Goal: Task Accomplishment & Management: Complete application form

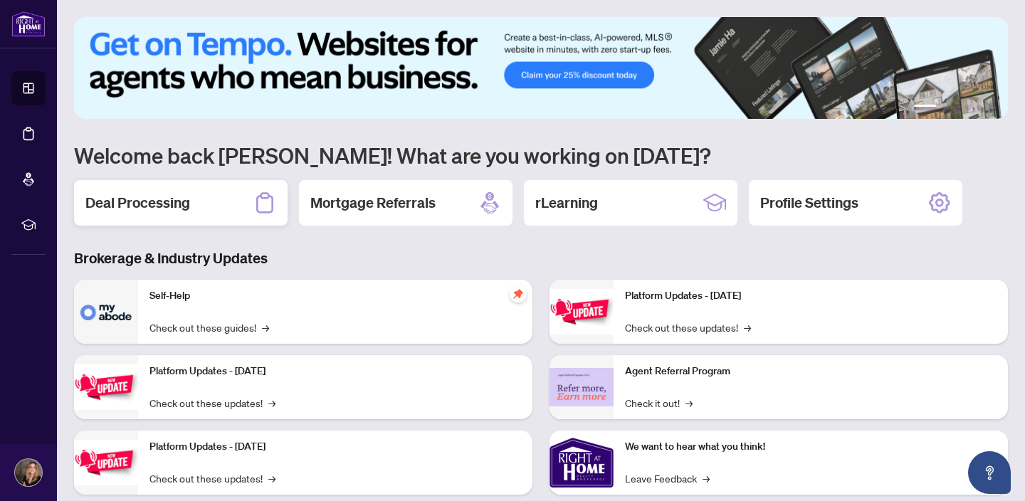
click at [183, 209] on h2 "Deal Processing" at bounding box center [137, 203] width 105 height 20
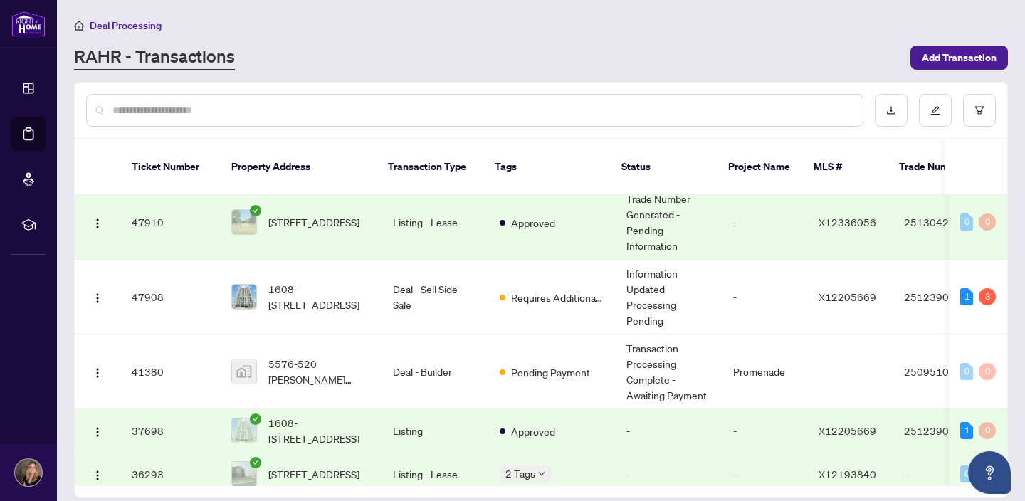
scroll to position [209, 0]
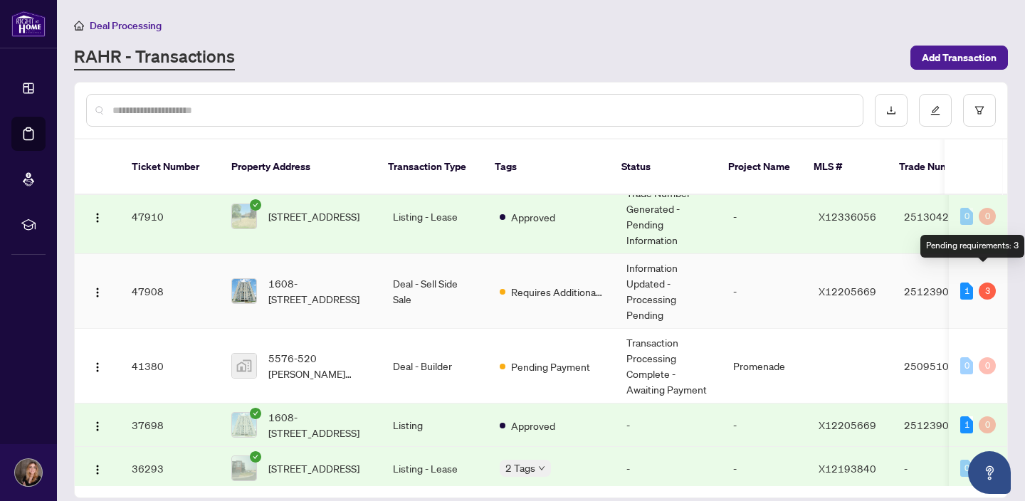
click at [978, 283] on div "3" at bounding box center [986, 291] width 17 height 17
click at [428, 271] on td "Deal - Sell Side Sale" at bounding box center [434, 291] width 107 height 75
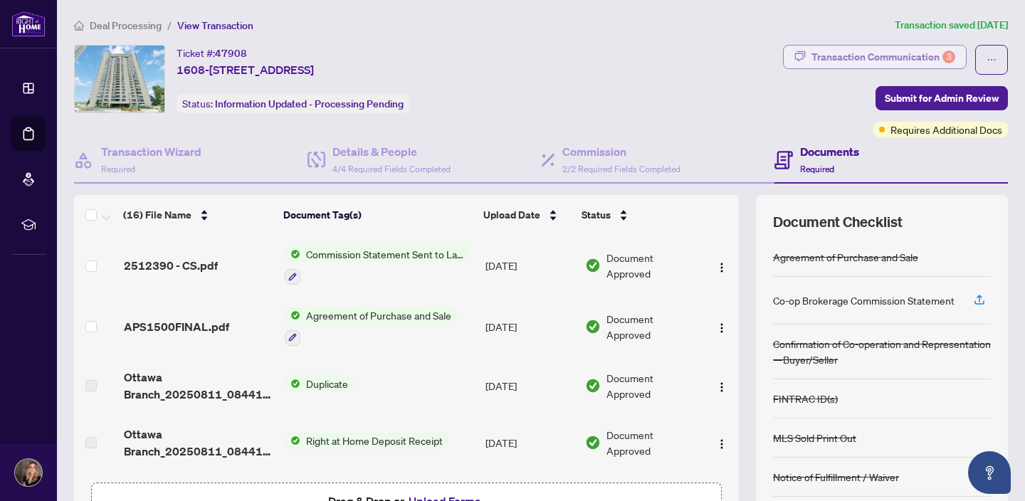
click at [857, 65] on div "Transaction Communication 3" at bounding box center [883, 57] width 144 height 23
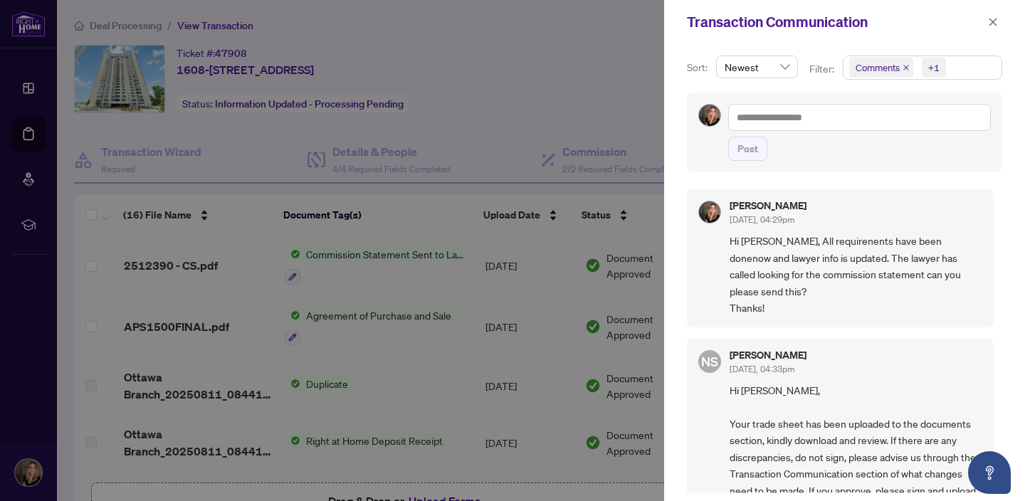
click at [774, 354] on h5 "[PERSON_NAME]" at bounding box center [767, 355] width 77 height 10
click at [639, 88] on div at bounding box center [512, 250] width 1025 height 501
click at [998, 24] on button "button" at bounding box center [992, 22] width 19 height 17
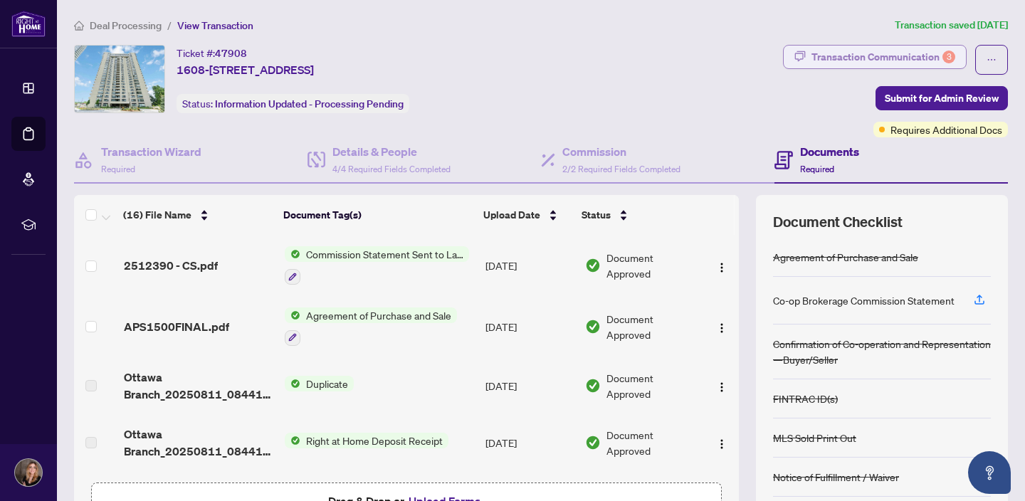
click at [876, 57] on div "Transaction Communication 3" at bounding box center [883, 57] width 144 height 23
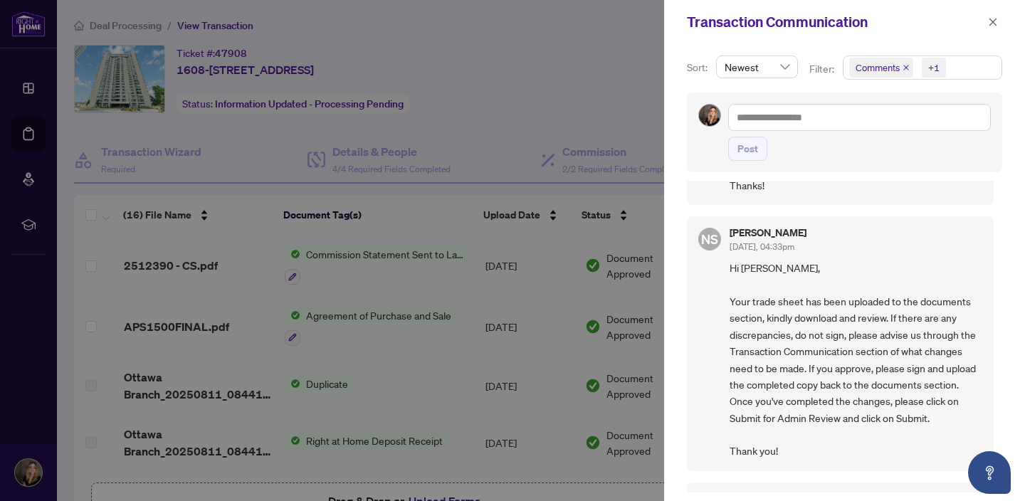
scroll to position [125, 0]
click at [548, 105] on div at bounding box center [512, 250] width 1025 height 501
click at [991, 21] on icon "close" at bounding box center [993, 22] width 8 height 8
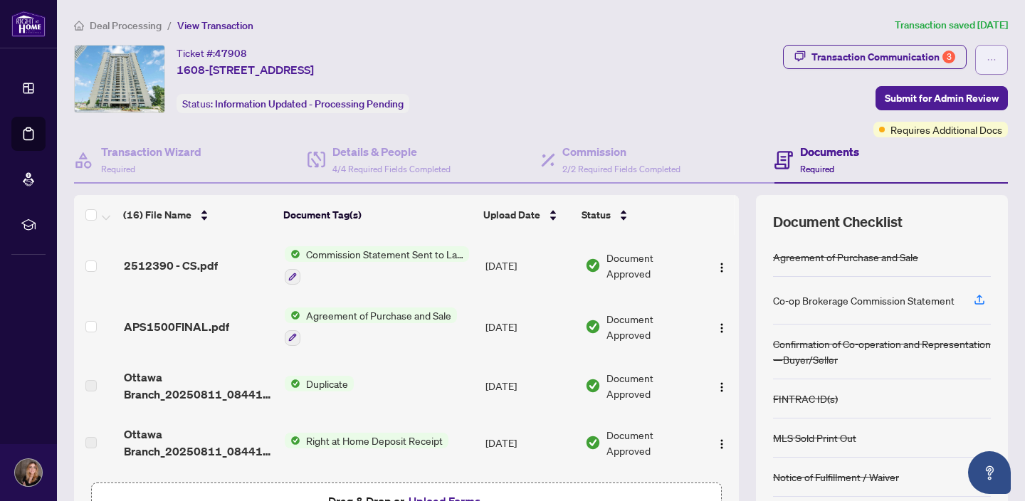
click at [991, 61] on icon "ellipsis" at bounding box center [991, 60] width 10 height 10
click at [777, 76] on div "Ticket #: 47908 1608-[STREET_ADDRESS] Status: Information Updated - Processing …" at bounding box center [425, 79] width 703 height 68
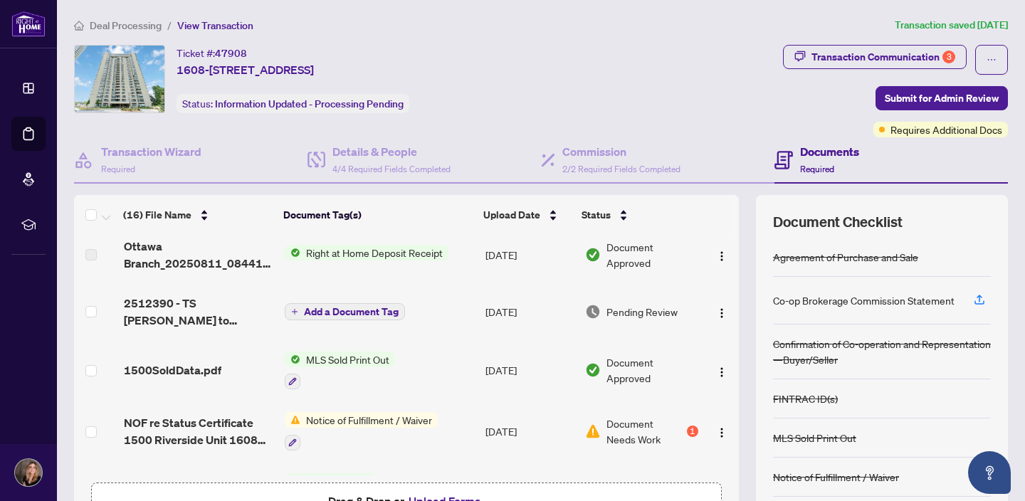
scroll to position [189, 0]
click at [719, 314] on img "button" at bounding box center [721, 312] width 11 height 11
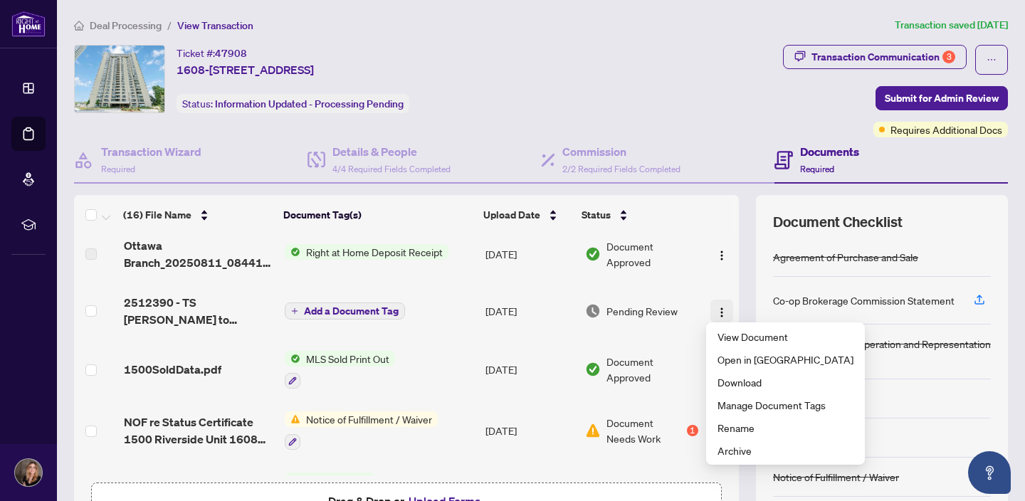
click at [719, 314] on img "button" at bounding box center [721, 312] width 11 height 11
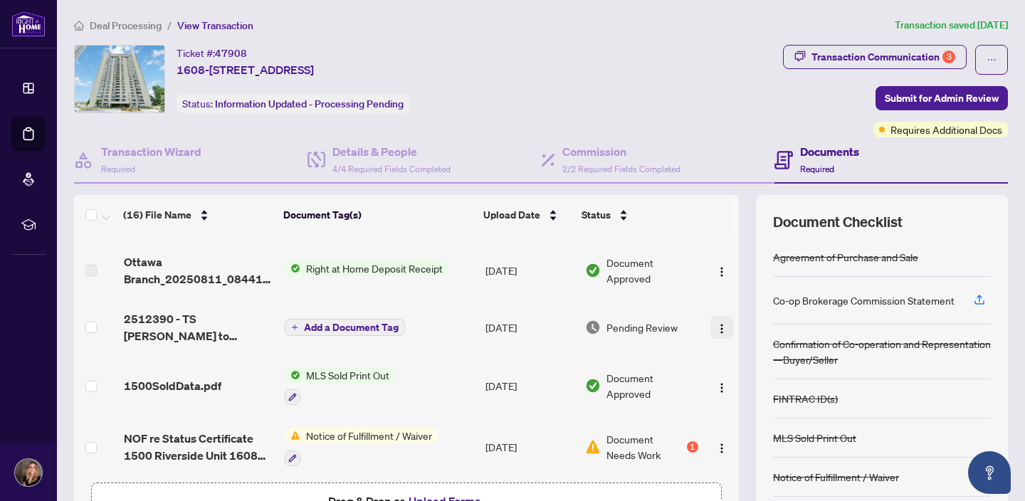
scroll to position [169, 0]
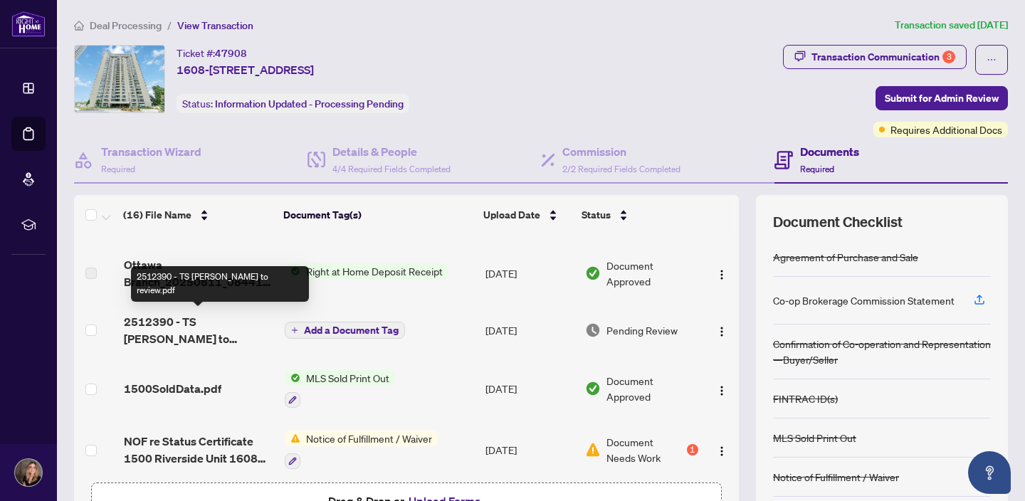
click at [188, 320] on span "2512390 - TS [PERSON_NAME] to review.pdf" at bounding box center [198, 330] width 149 height 34
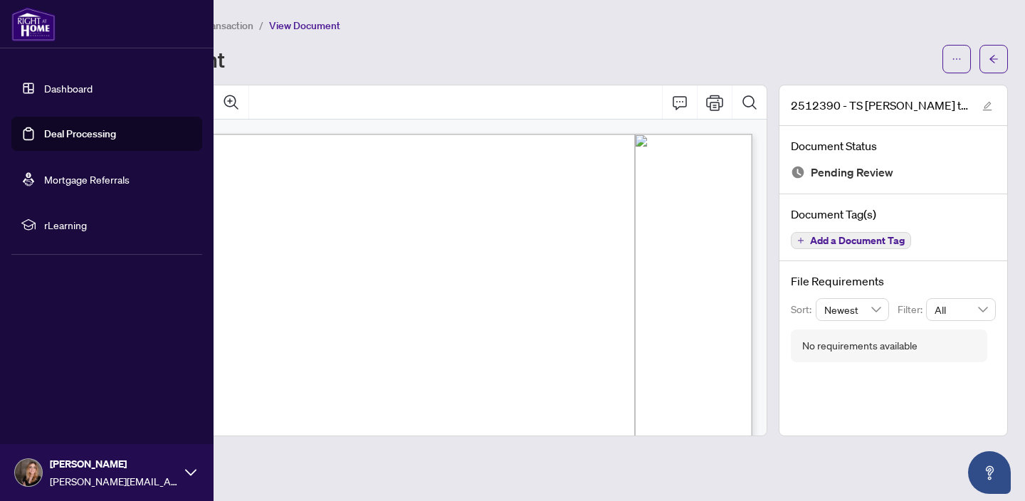
click at [65, 133] on link "Deal Processing" at bounding box center [80, 133] width 72 height 13
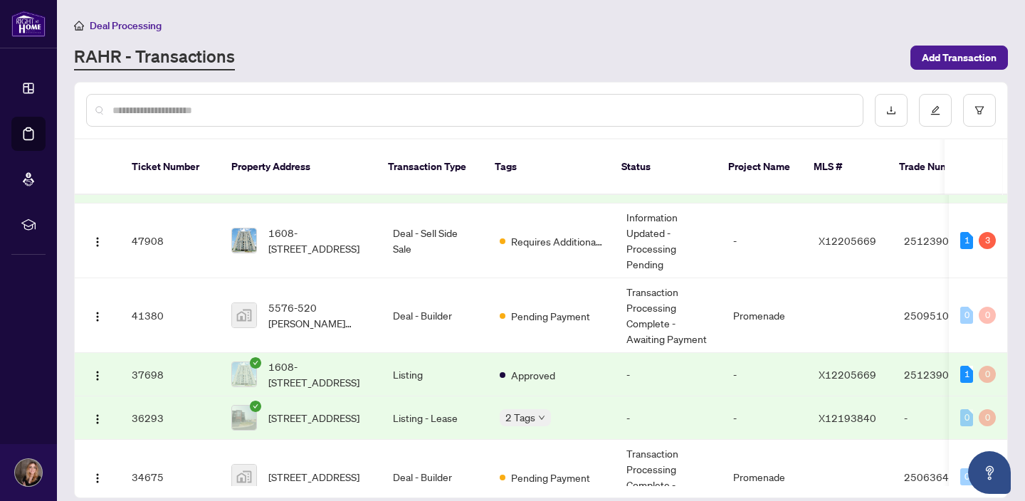
scroll to position [253, 0]
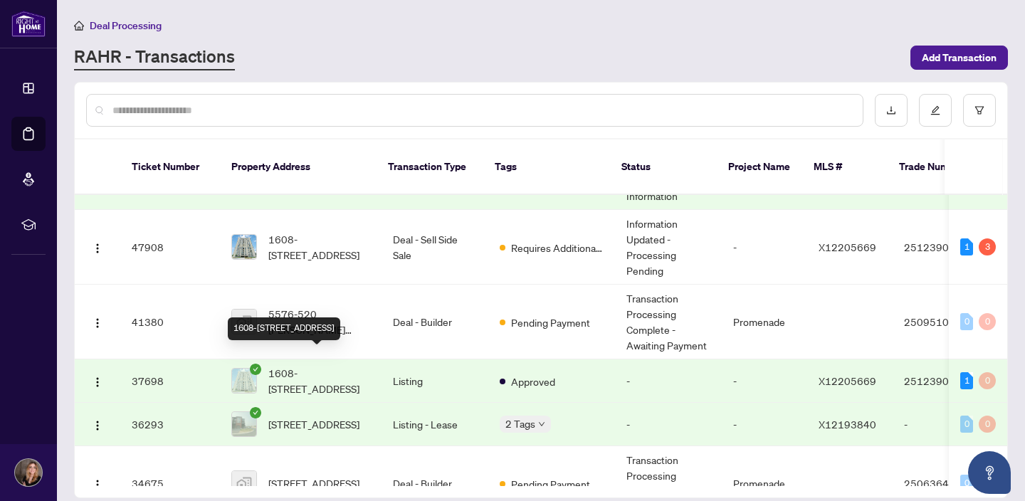
click at [349, 366] on span "1608-[STREET_ADDRESS]" at bounding box center [319, 380] width 102 height 31
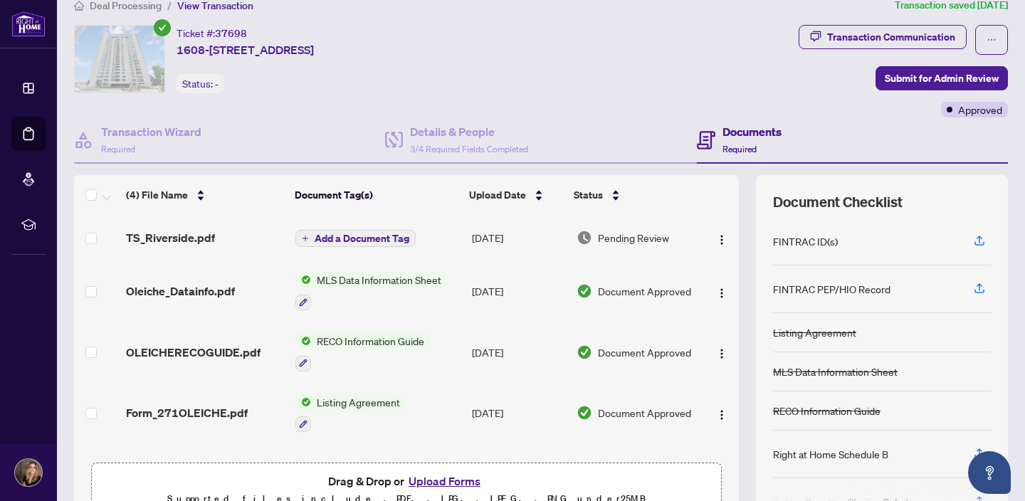
scroll to position [25, 0]
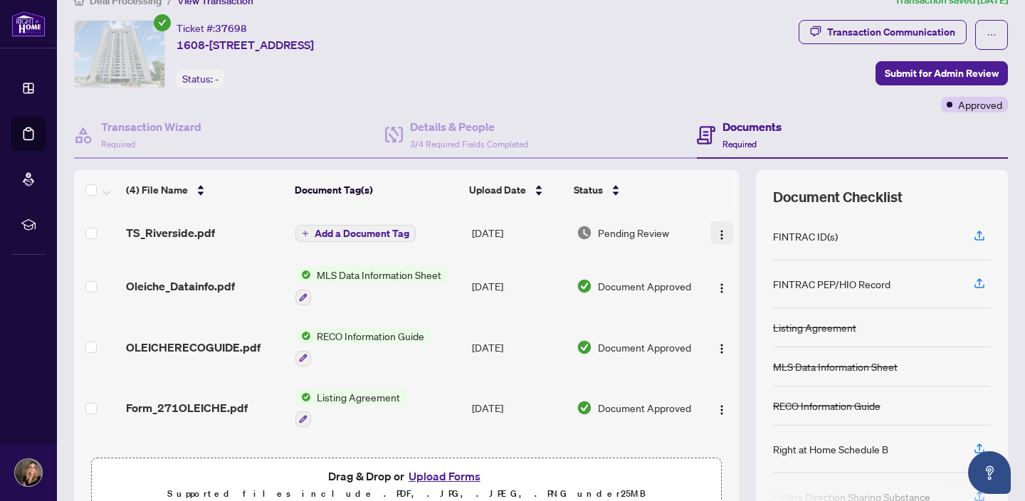
click at [717, 236] on img "button" at bounding box center [721, 234] width 11 height 11
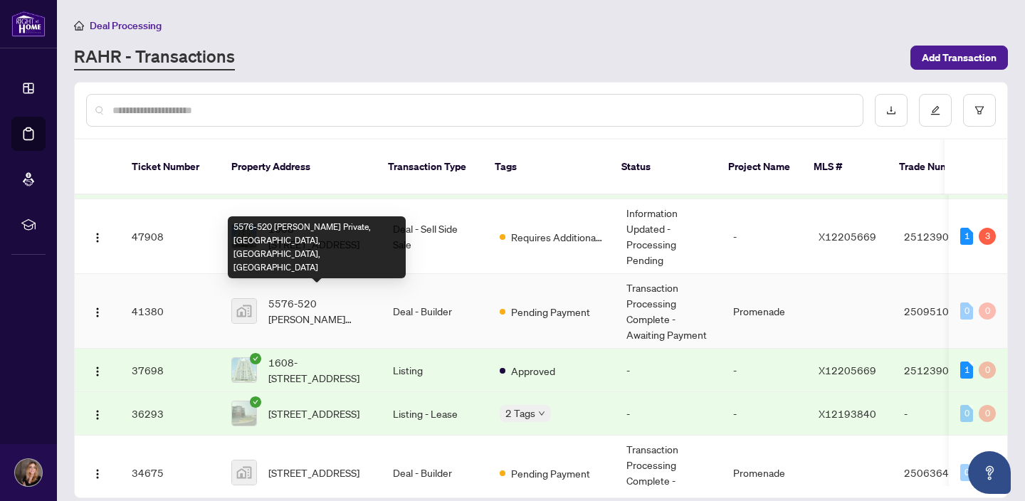
scroll to position [264, 0]
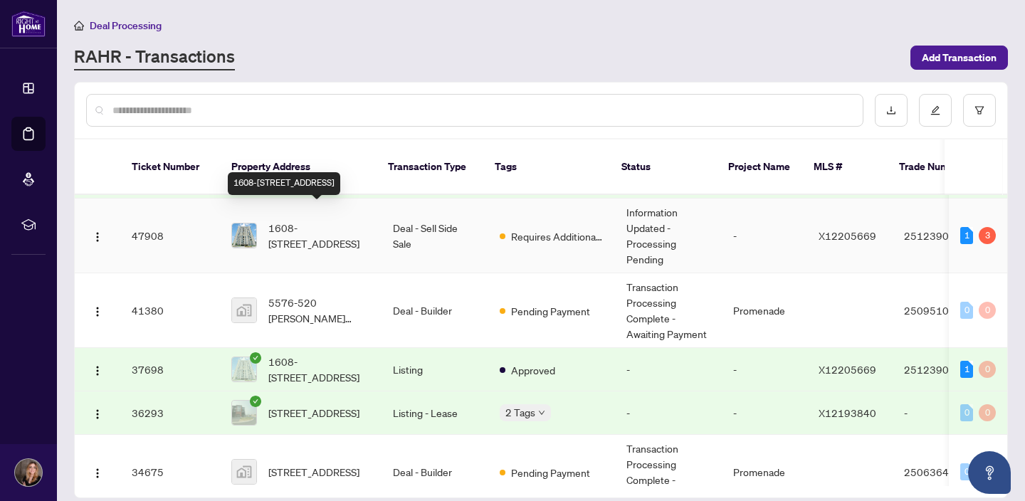
click at [342, 220] on span "1608-[STREET_ADDRESS]" at bounding box center [319, 235] width 102 height 31
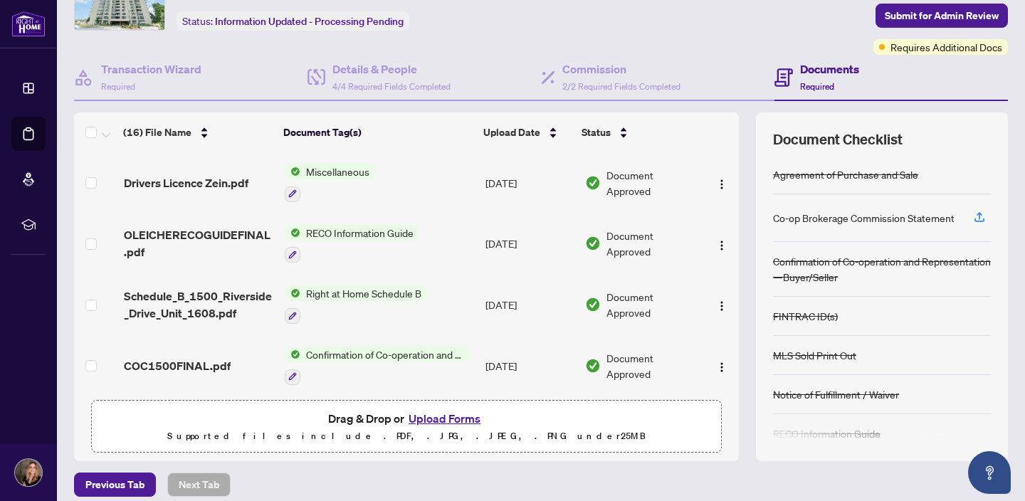
scroll to position [89, 0]
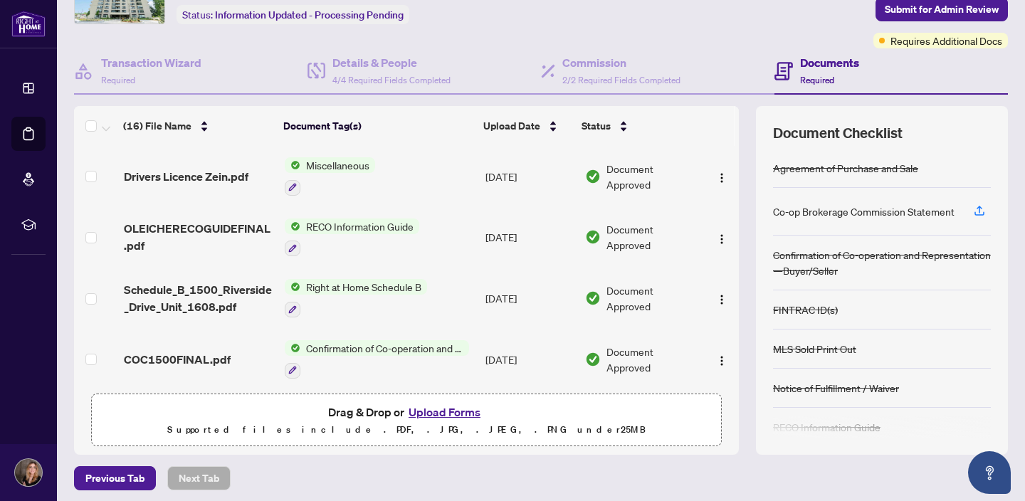
click at [459, 413] on button "Upload Forms" at bounding box center [444, 412] width 80 height 19
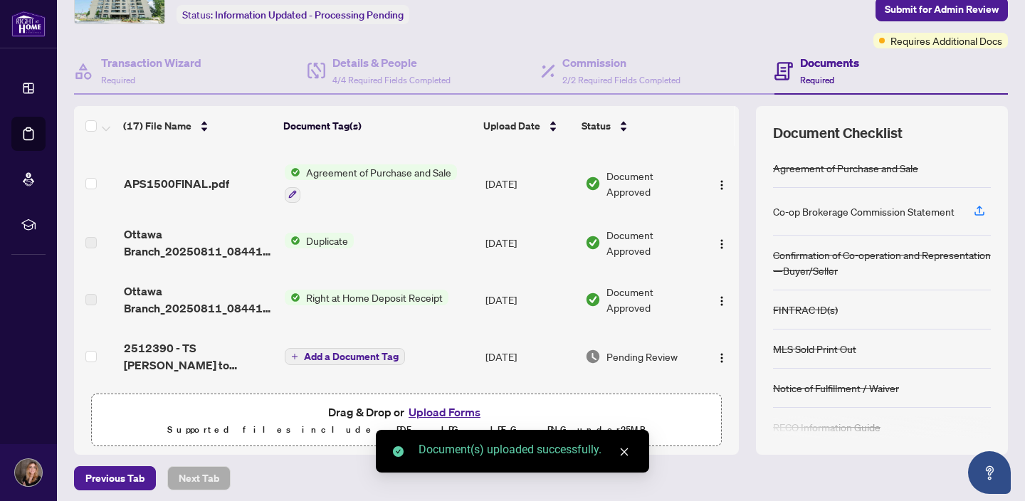
scroll to position [0, 0]
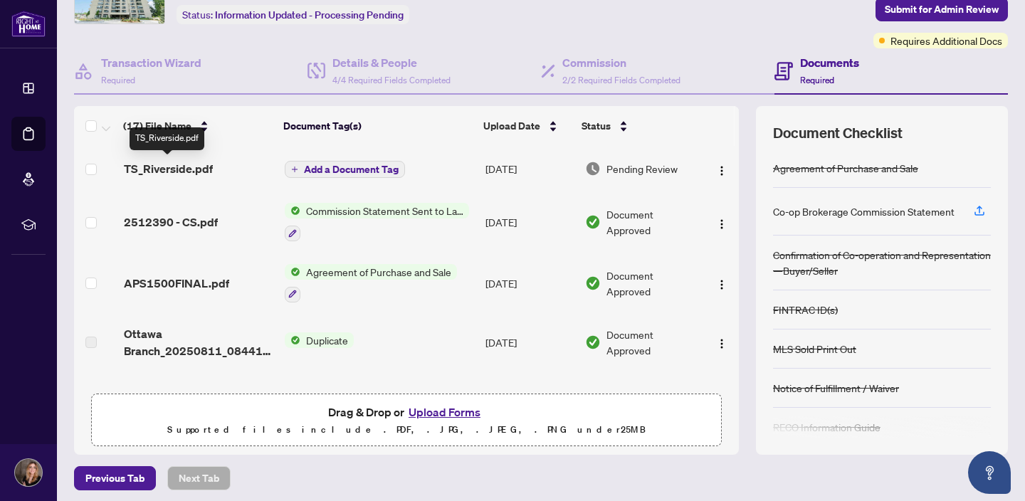
click at [188, 171] on span "TS_Riverside.pdf" at bounding box center [168, 168] width 89 height 17
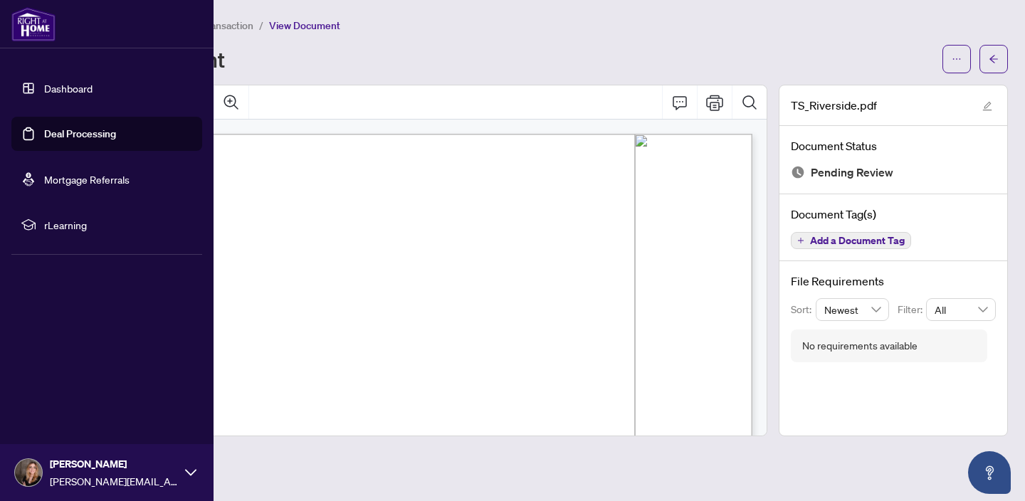
click at [44, 138] on link "Deal Processing" at bounding box center [80, 133] width 72 height 13
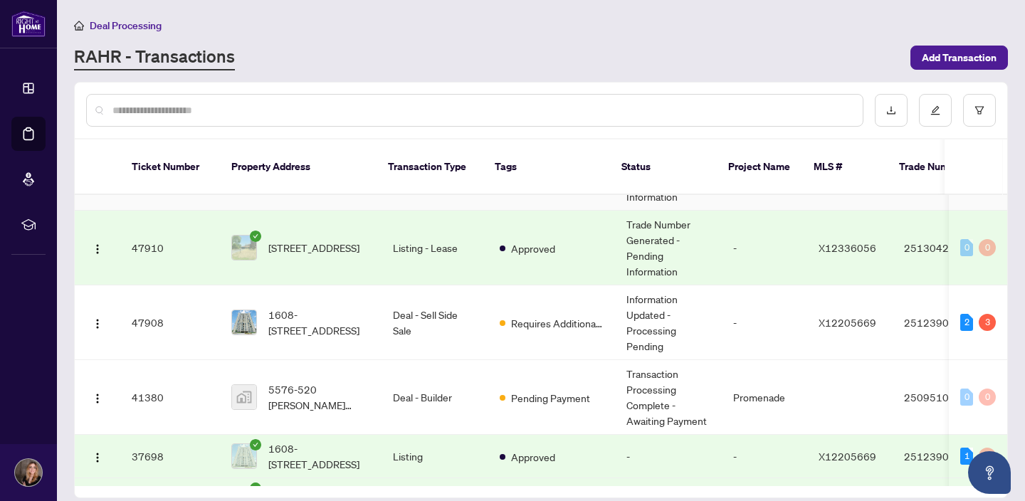
scroll to position [292, 0]
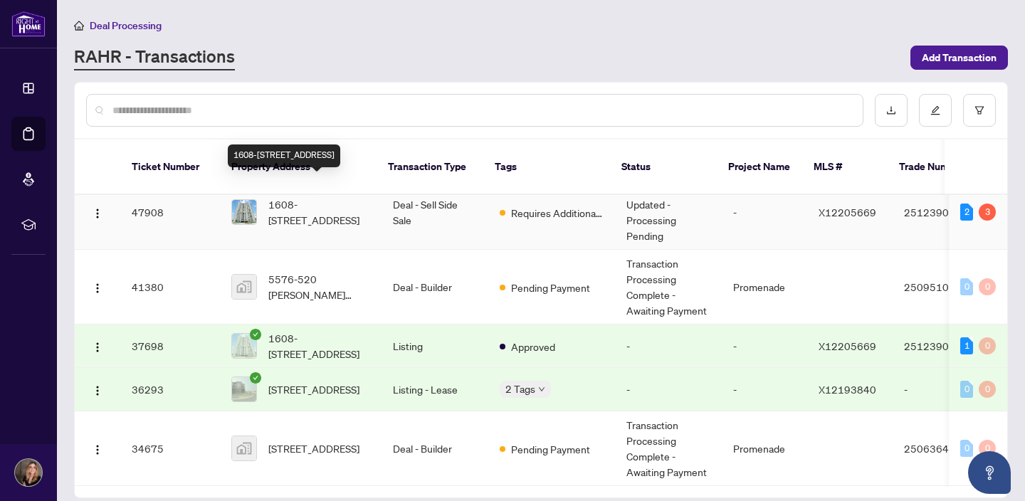
click at [298, 196] on span "1608-[STREET_ADDRESS]" at bounding box center [319, 211] width 102 height 31
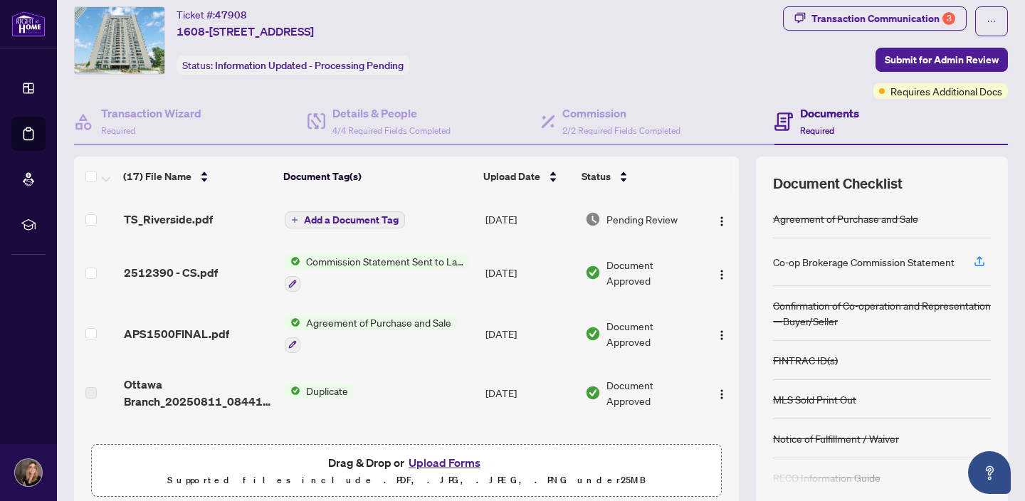
scroll to position [31, 0]
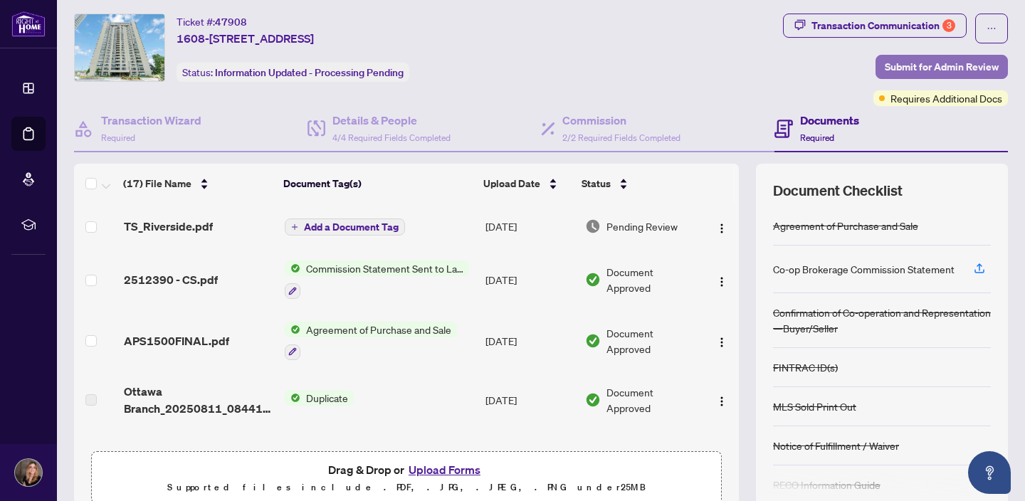
click at [946, 64] on span "Submit for Admin Review" at bounding box center [942, 67] width 114 height 23
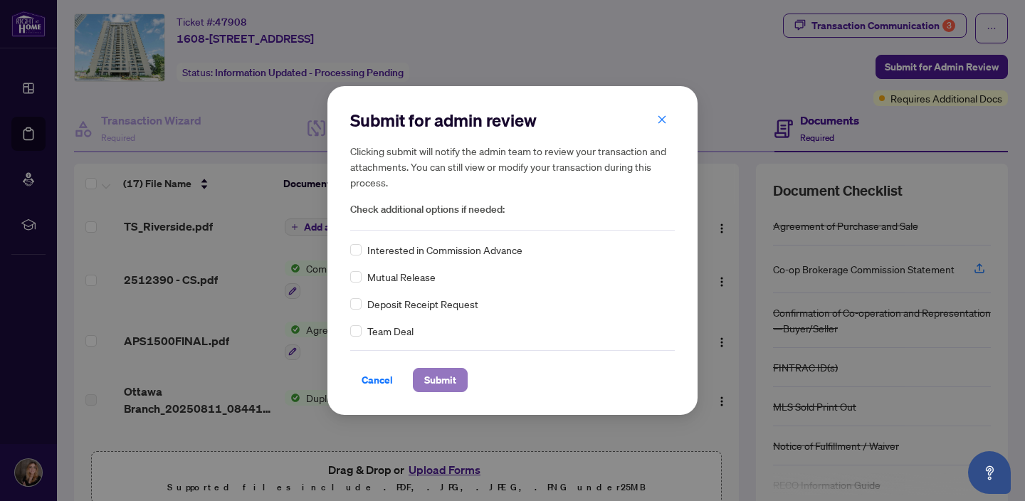
click at [450, 386] on span "Submit" at bounding box center [440, 380] width 32 height 23
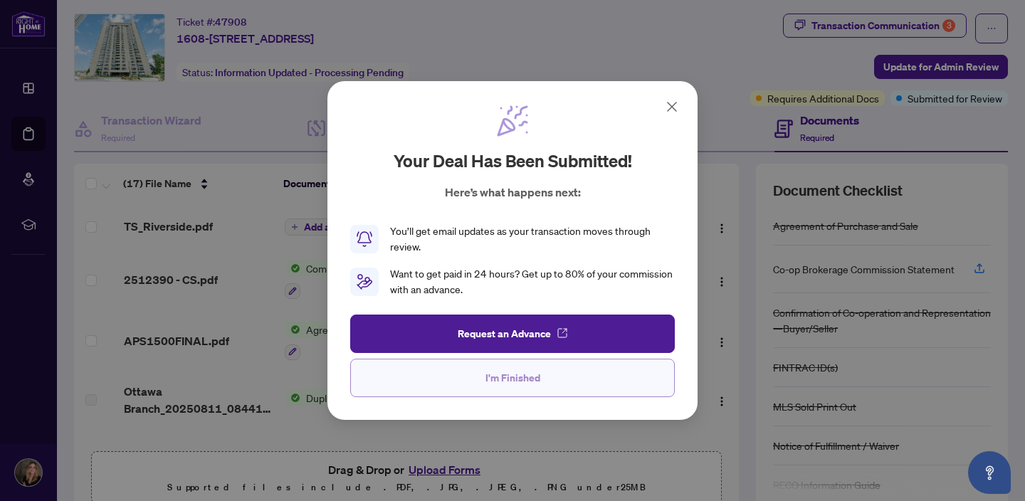
click at [473, 384] on button "I'm Finished" at bounding box center [512, 378] width 324 height 38
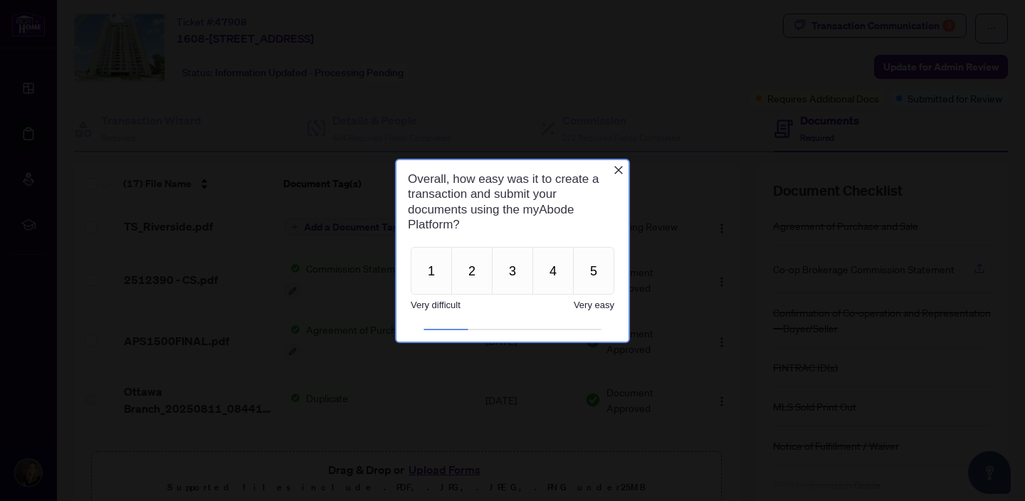
scroll to position [0, 0]
click at [619, 167] on icon "Close button" at bounding box center [618, 169] width 11 height 11
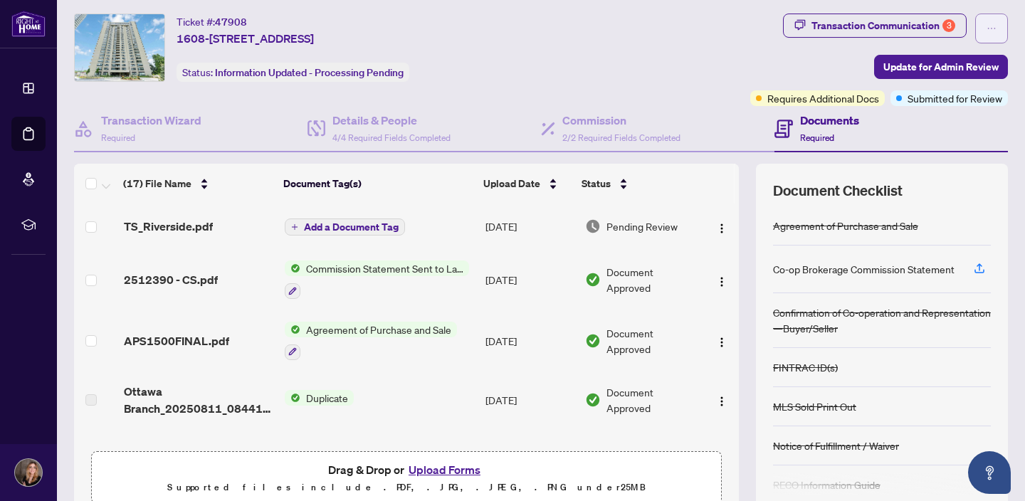
click at [992, 31] on icon "ellipsis" at bounding box center [991, 28] width 10 height 10
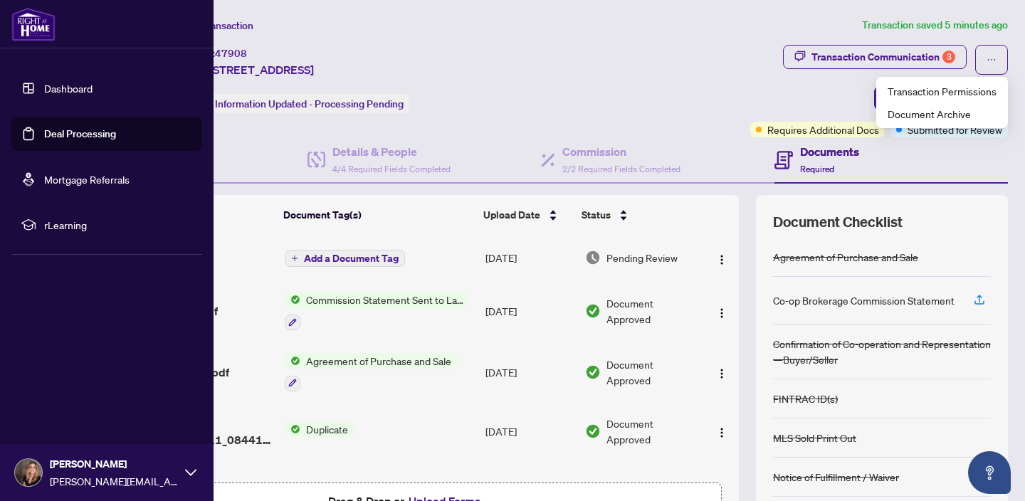
click at [44, 129] on link "Deal Processing" at bounding box center [80, 133] width 72 height 13
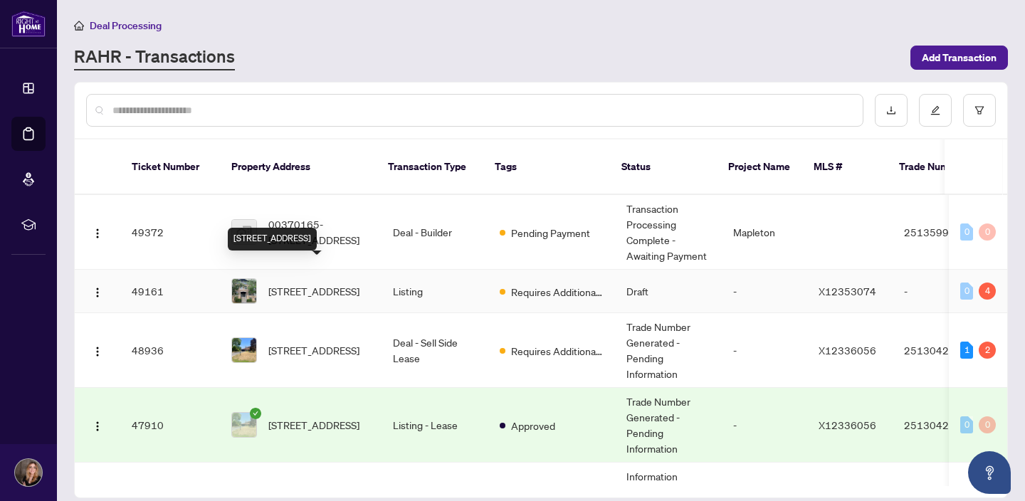
click at [332, 283] on span "[STREET_ADDRESS]" at bounding box center [313, 291] width 91 height 16
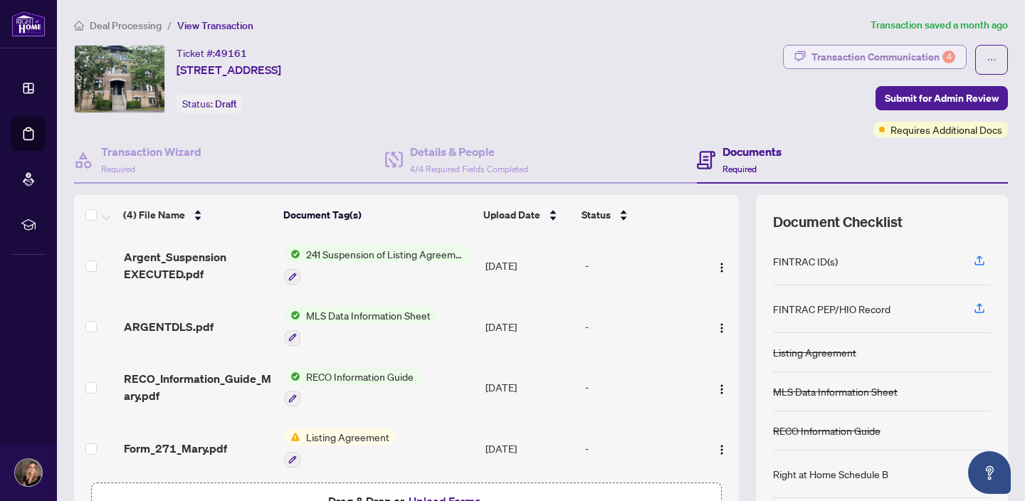
click at [855, 58] on div "Transaction Communication 4" at bounding box center [883, 57] width 144 height 23
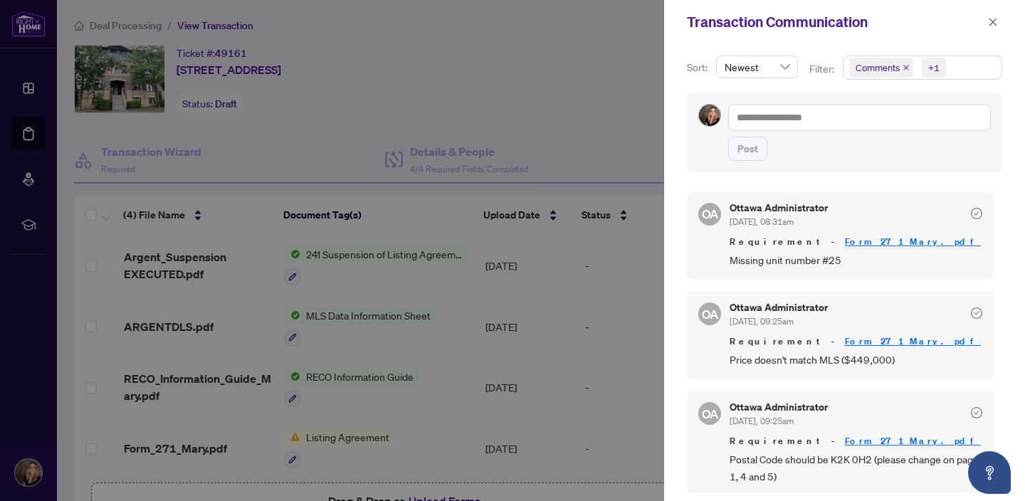
scroll to position [3, 0]
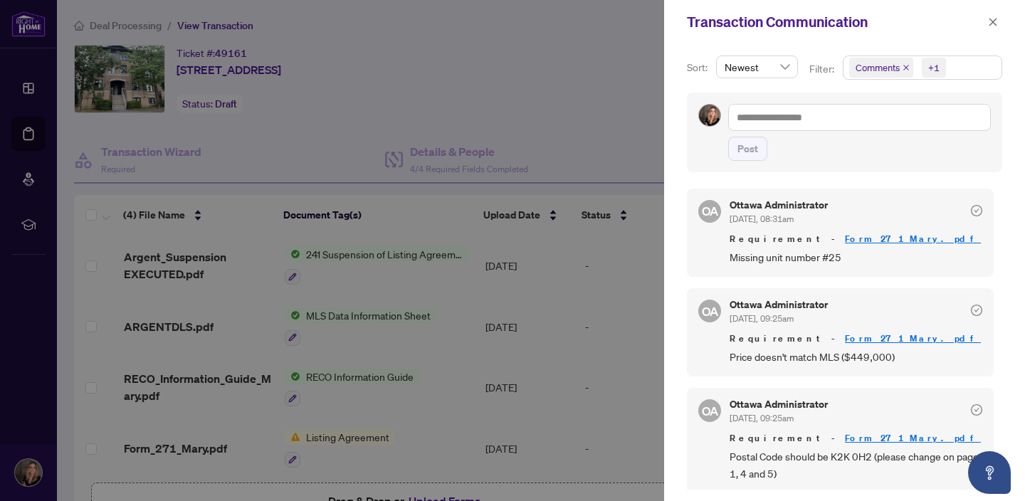
click at [562, 299] on div at bounding box center [512, 250] width 1025 height 501
click at [991, 25] on icon "close" at bounding box center [993, 22] width 10 height 10
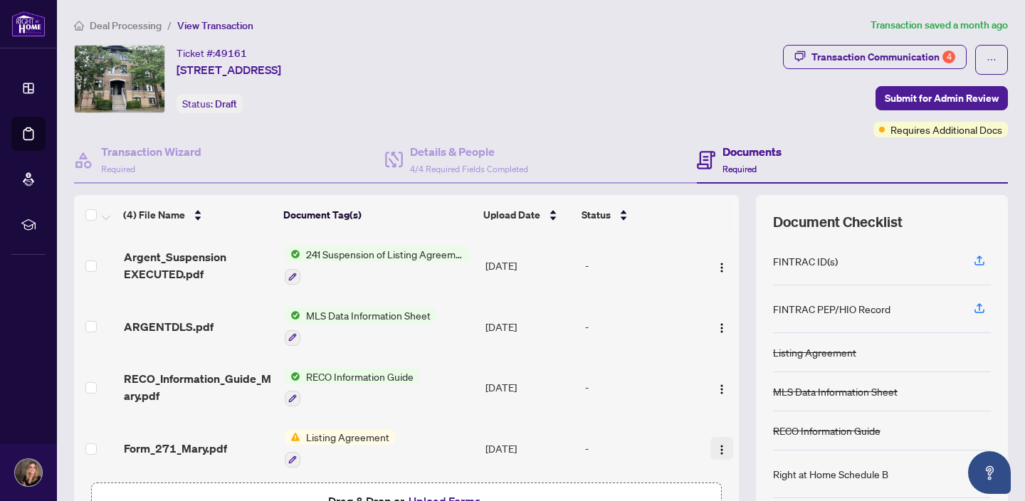
click at [722, 444] on img "button" at bounding box center [721, 449] width 11 height 11
click at [368, 436] on span "Listing Agreement" at bounding box center [347, 437] width 95 height 16
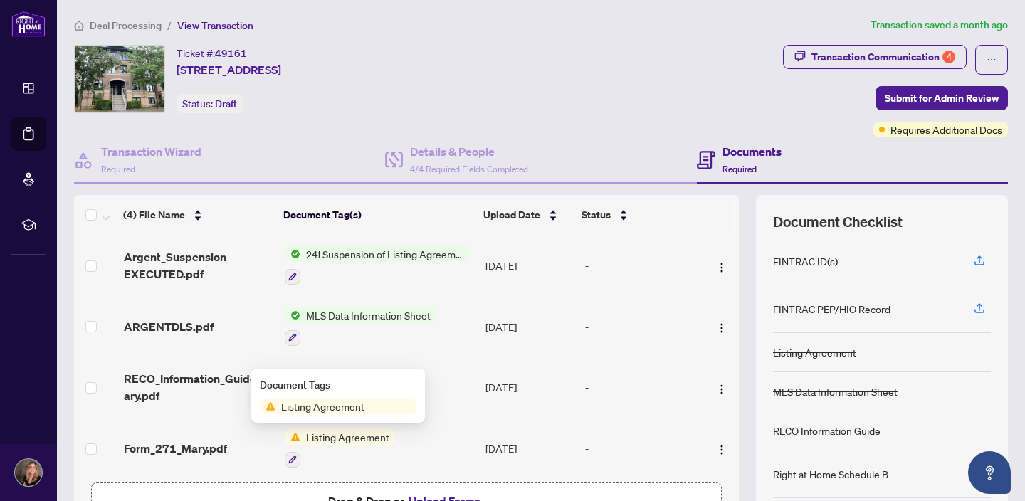
click at [199, 448] on span "Form_271_Mary.pdf" at bounding box center [175, 448] width 103 height 17
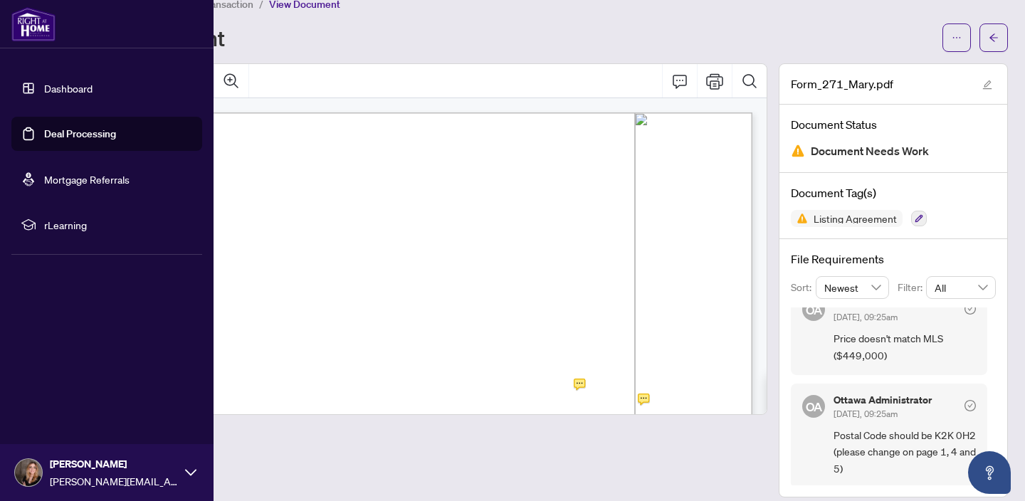
click at [44, 137] on link "Deal Processing" at bounding box center [80, 133] width 72 height 13
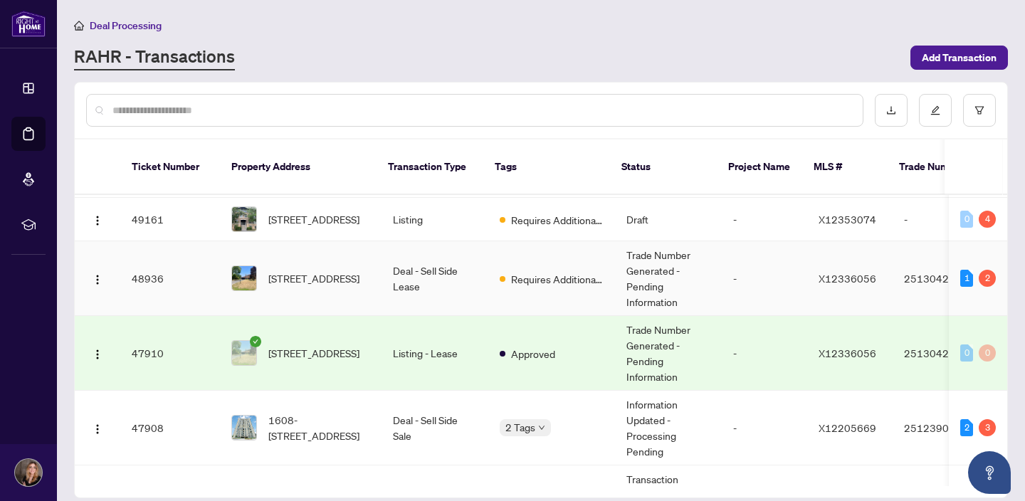
scroll to position [75, 0]
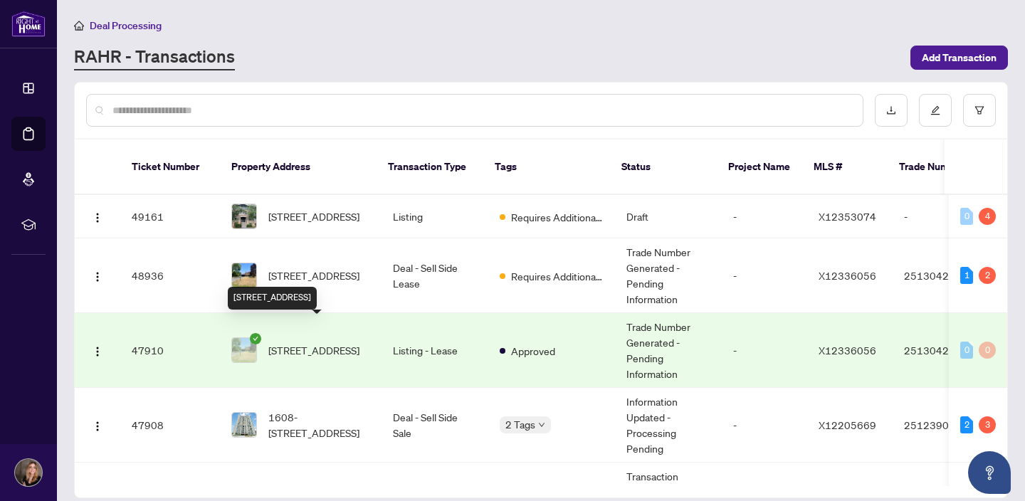
click at [304, 342] on span "[STREET_ADDRESS]" at bounding box center [313, 350] width 91 height 16
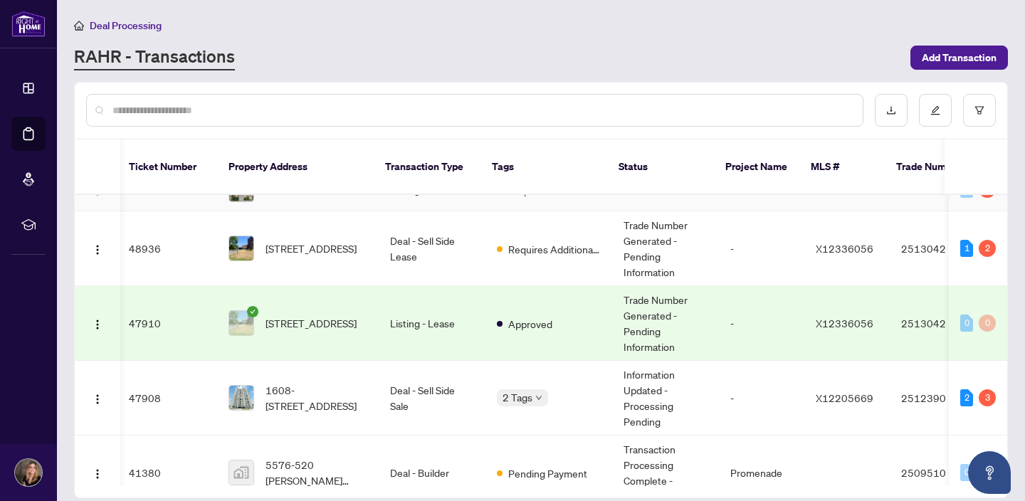
scroll to position [292, 3]
